Goal: Information Seeking & Learning: Learn about a topic

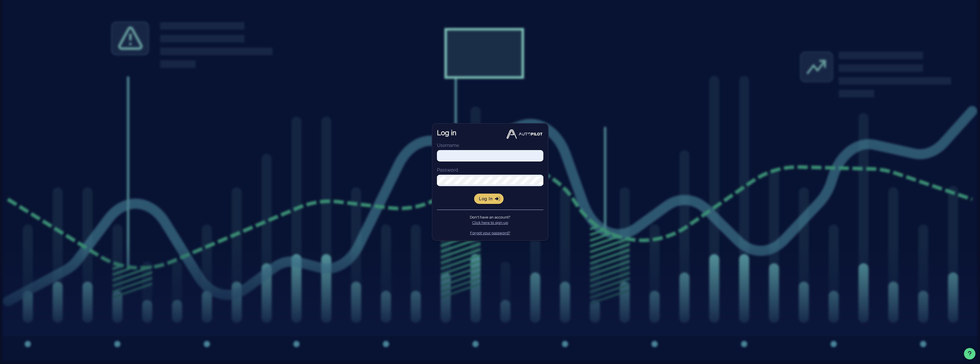
type input "[EMAIL_ADDRESS][DOMAIN_NAME]"
click at [491, 199] on span "Log in" at bounding box center [489, 198] width 20 height 5
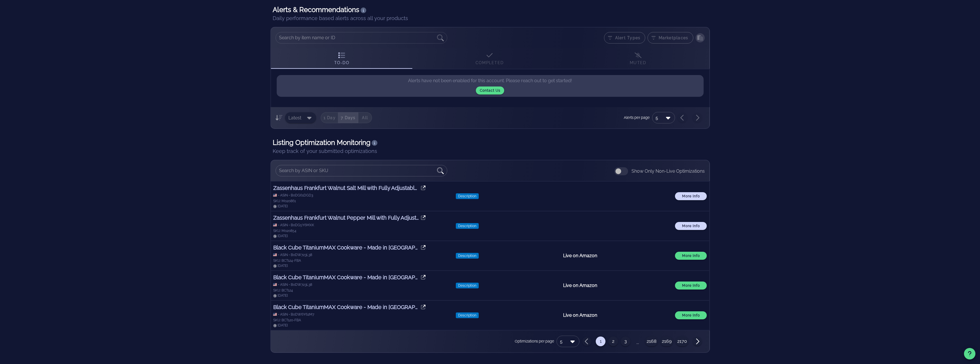
scroll to position [66, 0]
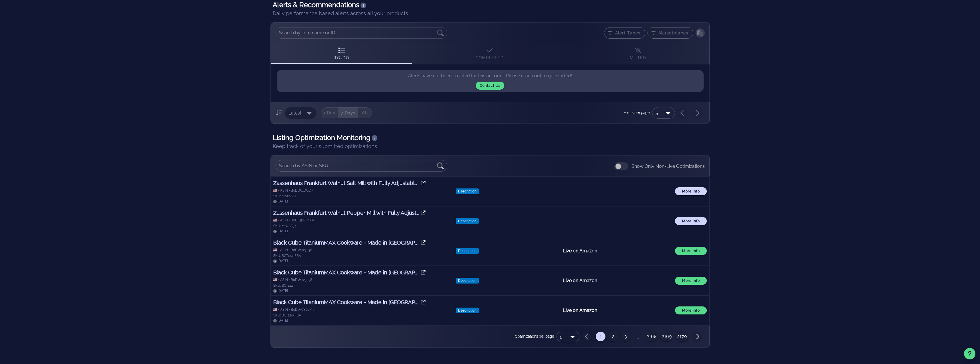
click at [379, 242] on h3 "Black Cube TitaniumMAX Cookware - Made in [GEOGRAPHIC_DATA] - Quick Release Tit…" at bounding box center [346, 242] width 147 height 8
click at [614, 337] on button "2" at bounding box center [614, 336] width 10 height 10
click at [404, 274] on h3 "Black Cube CeramicQR Cookware - Made in [GEOGRAPHIC_DATA] 7-Piece Quick Release…" at bounding box center [346, 272] width 147 height 8
click at [625, 335] on button "3" at bounding box center [626, 336] width 10 height 10
click at [646, 335] on button "4" at bounding box center [644, 336] width 10 height 10
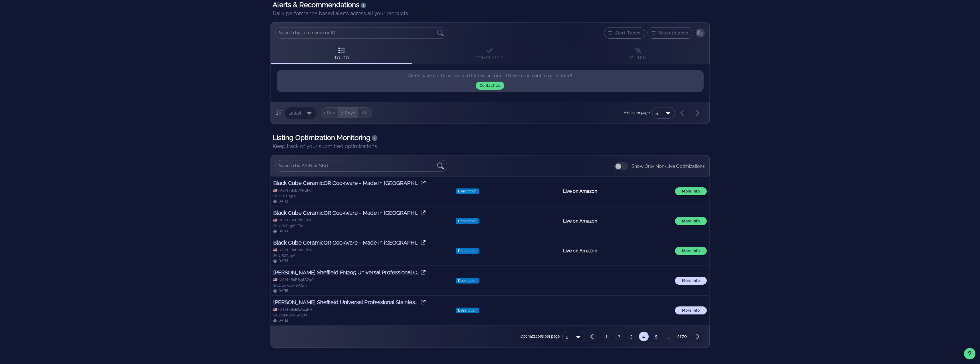
click at [655, 336] on button "5" at bounding box center [657, 336] width 10 height 10
click at [689, 195] on button "More Info" at bounding box center [691, 191] width 32 height 8
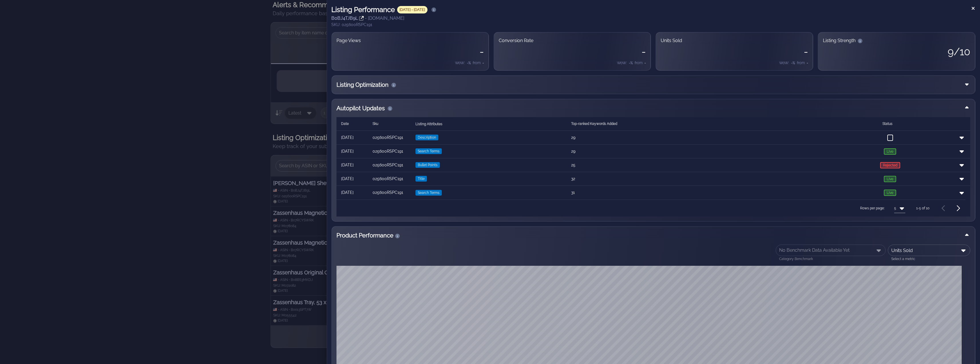
click at [226, 203] on div at bounding box center [490, 182] width 980 height 364
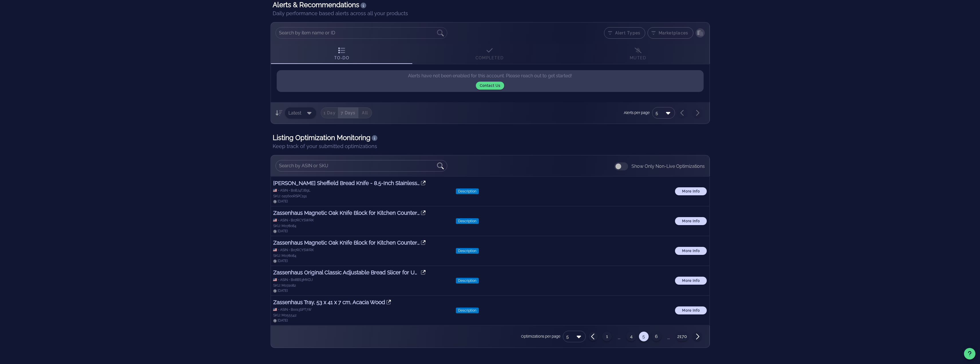
click at [368, 301] on h3 "Zassenhaus Tray, 53 x 41 x 7 cm, Acacia Wood" at bounding box center [329, 302] width 112 height 8
click at [575, 336] on div at bounding box center [578, 336] width 8 height 7
click at [576, 352] on div "50" at bounding box center [575, 352] width 14 height 5
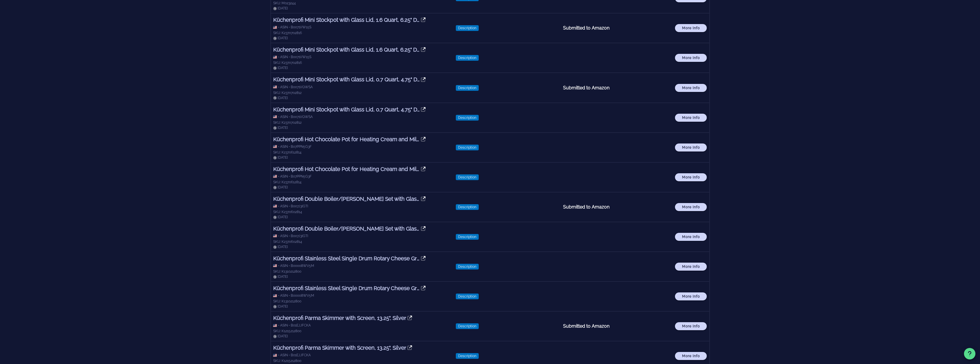
scroll to position [1406, 0]
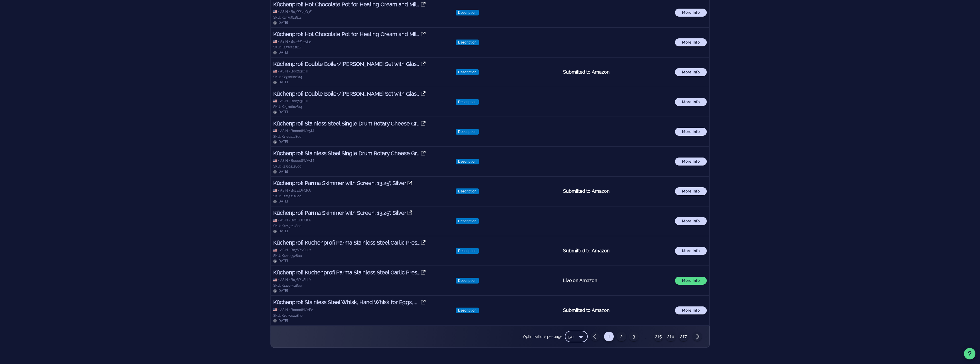
click at [623, 336] on button "2" at bounding box center [622, 336] width 10 height 10
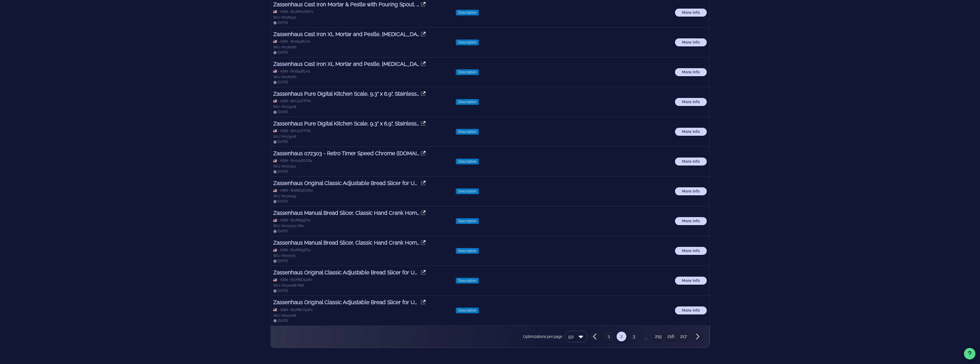
click at [695, 192] on span "More Info" at bounding box center [691, 191] width 25 height 4
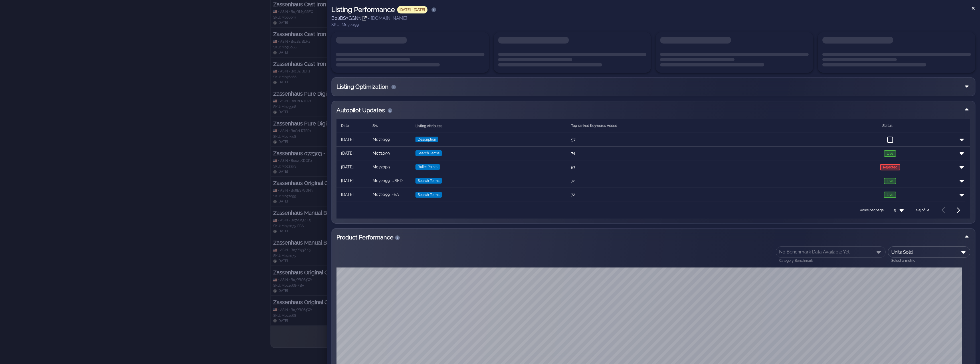
click at [250, 113] on div at bounding box center [490, 182] width 980 height 364
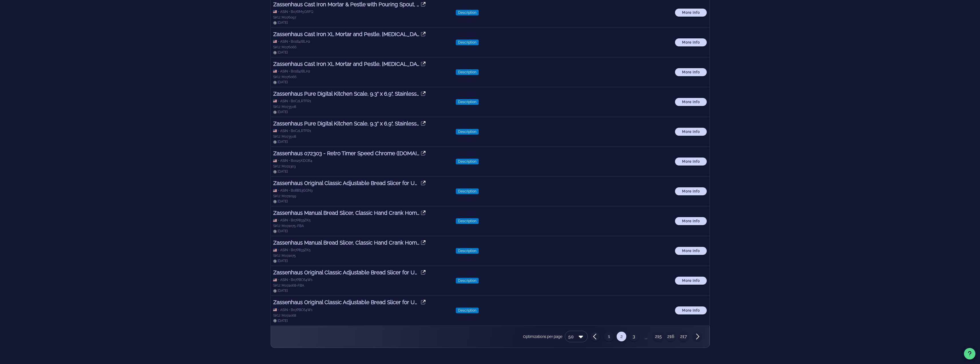
click at [661, 337] on button "215" at bounding box center [659, 336] width 10 height 10
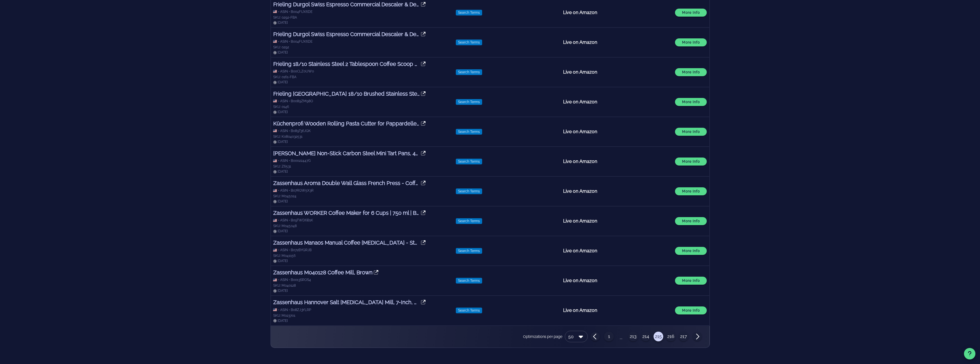
click at [609, 337] on button "1" at bounding box center [609, 336] width 10 height 10
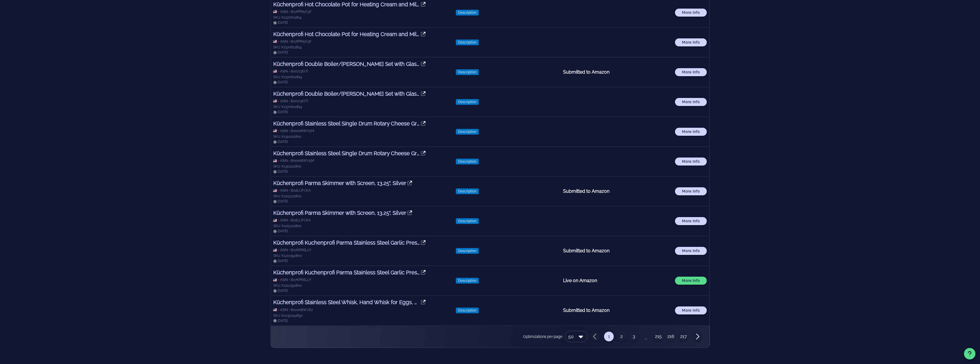
click at [638, 338] on button "3" at bounding box center [634, 336] width 10 height 10
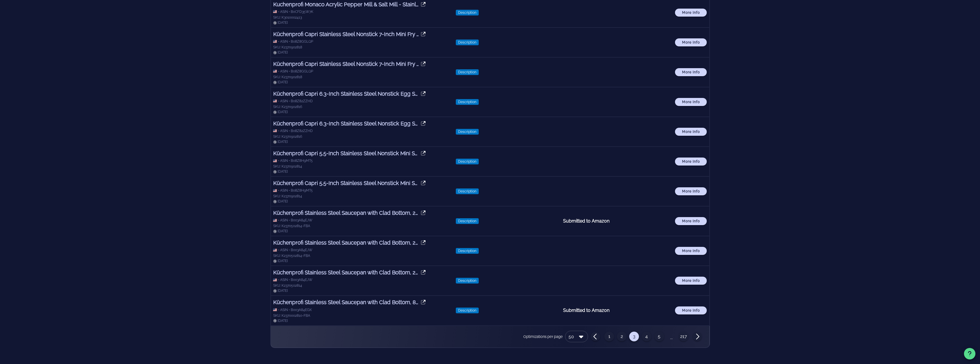
click at [658, 335] on button "5" at bounding box center [660, 336] width 10 height 10
click at [658, 335] on button "6" at bounding box center [660, 336] width 10 height 10
click at [660, 335] on button "7" at bounding box center [660, 336] width 10 height 10
click at [660, 335] on button "8" at bounding box center [660, 336] width 10 height 10
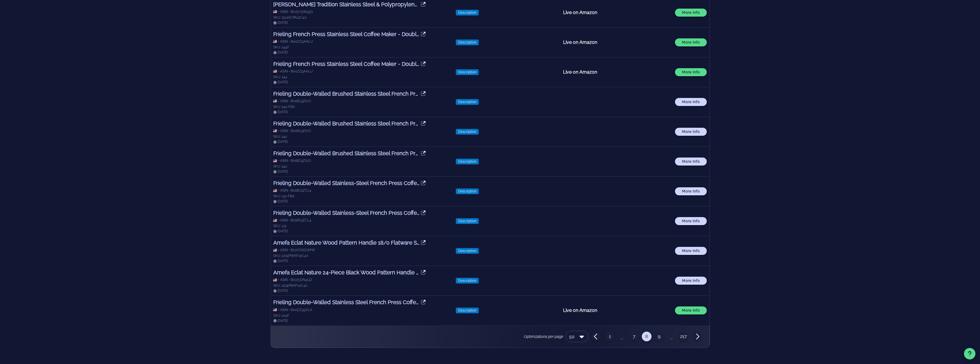
click at [660, 335] on button "9" at bounding box center [660, 336] width 10 height 10
click at [660, 335] on button "10" at bounding box center [660, 336] width 10 height 10
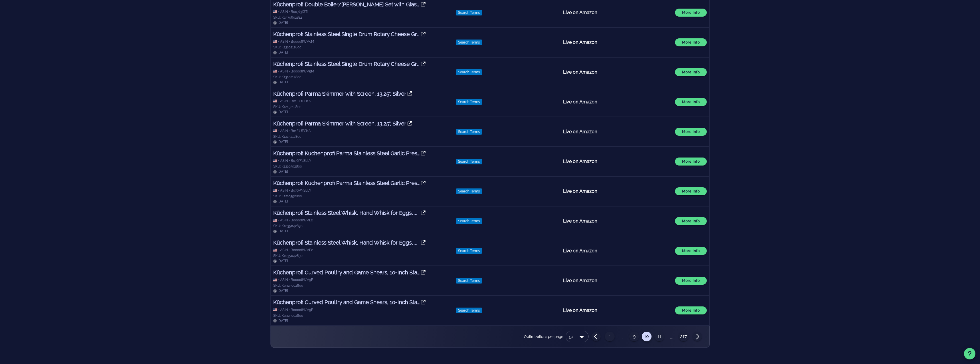
click at [660, 335] on button "11" at bounding box center [660, 336] width 10 height 10
click at [660, 335] on button "12" at bounding box center [660, 336] width 10 height 10
click at [660, 335] on button "13" at bounding box center [660, 336] width 10 height 10
click at [660, 335] on button "14" at bounding box center [660, 336] width 10 height 10
click at [660, 335] on button "15" at bounding box center [660, 336] width 10 height 10
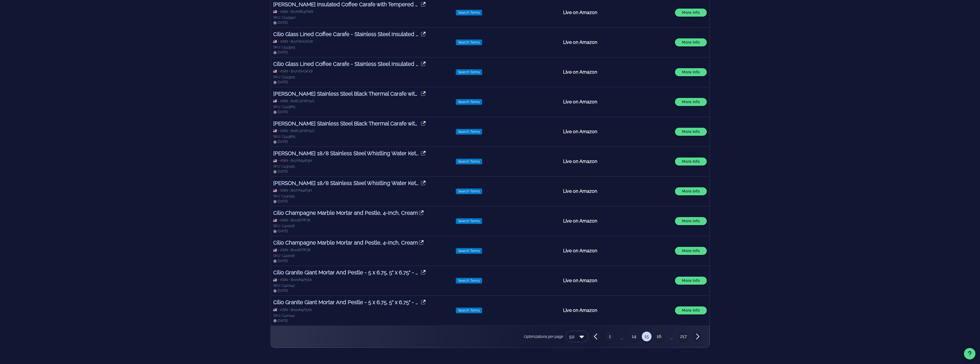
click at [660, 335] on button "16" at bounding box center [660, 336] width 10 height 10
click at [660, 335] on button "17" at bounding box center [660, 336] width 10 height 10
click at [660, 335] on button "18" at bounding box center [660, 336] width 10 height 10
click at [659, 337] on button "19" at bounding box center [660, 336] width 10 height 10
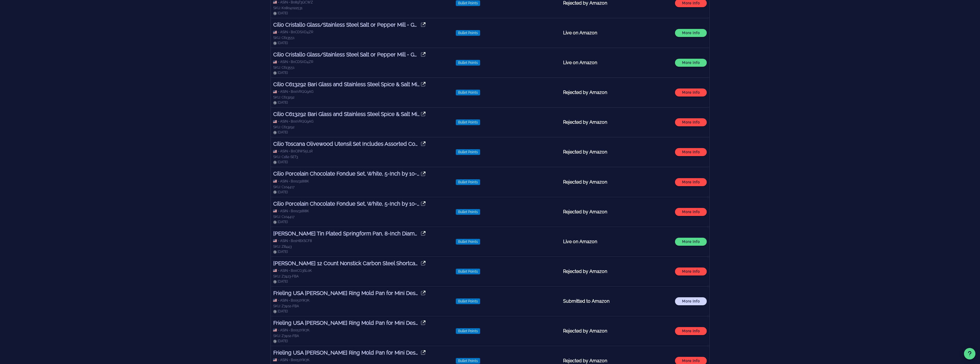
scroll to position [1148, 0]
